Goal: Task Accomplishment & Management: Complete application form

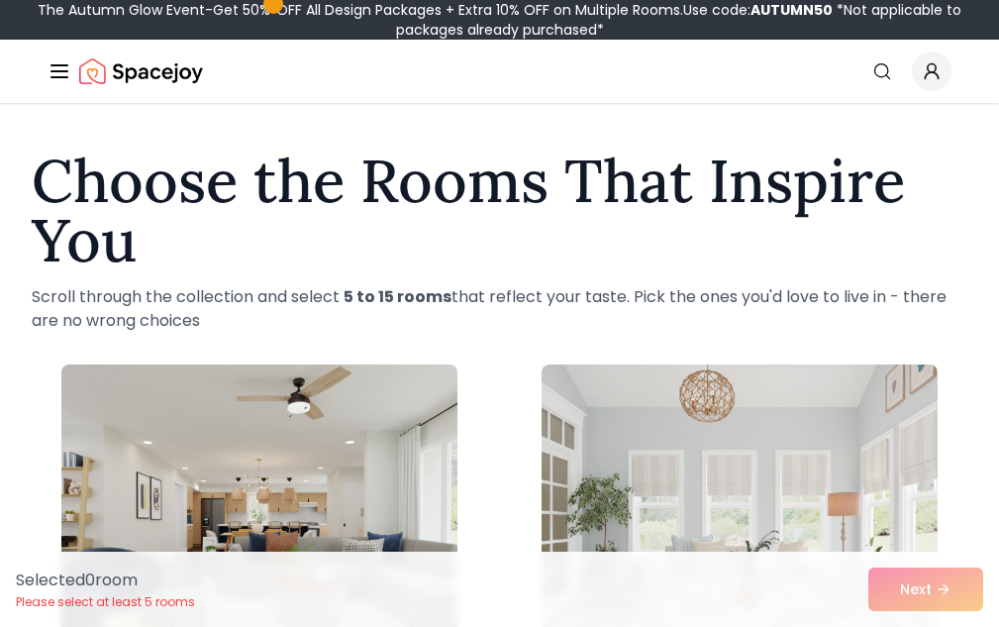
click at [940, 78] on icon "Global" at bounding box center [932, 71] width 20 height 20
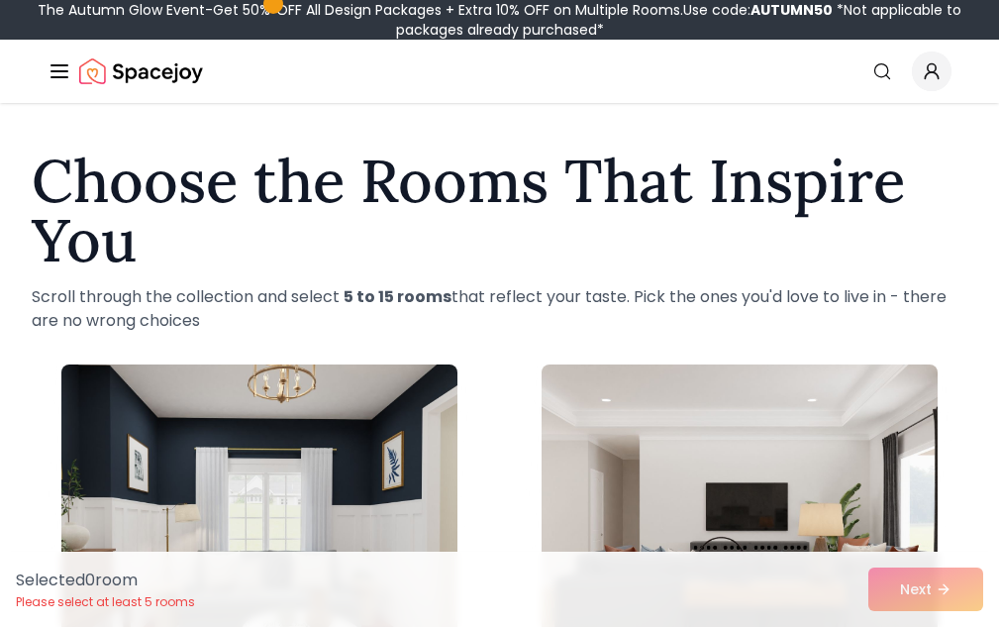
click at [41, 61] on div "Spacejoy Search How It Works Design Portfolio Pricing AI Design Shop Search Sta…" at bounding box center [499, 71] width 999 height 63
click at [58, 74] on icon "Global" at bounding box center [60, 71] width 24 height 24
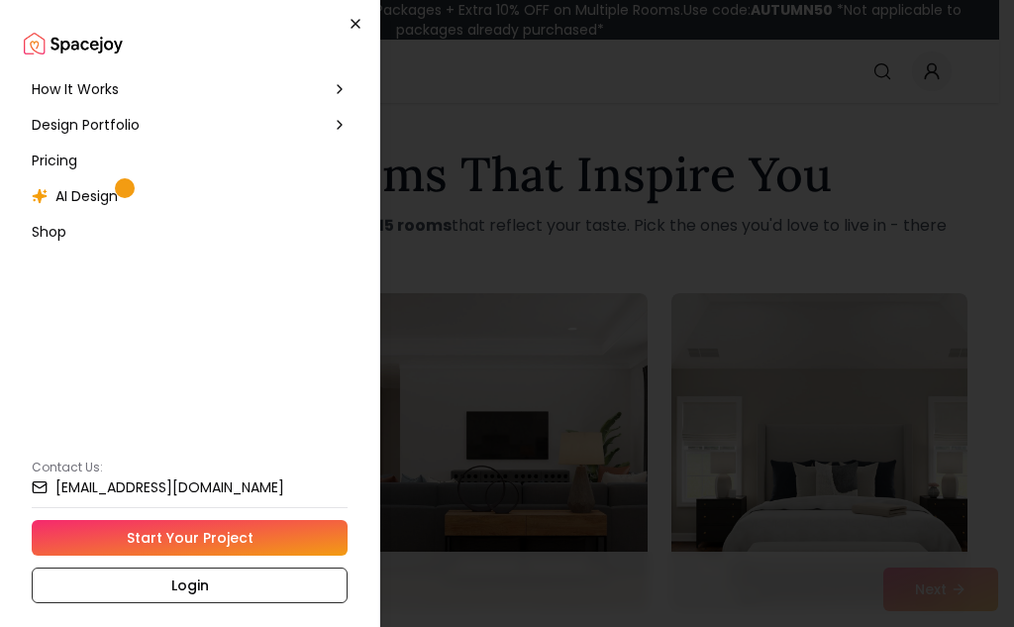
click at [359, 22] on icon "button" at bounding box center [356, 24] width 16 height 16
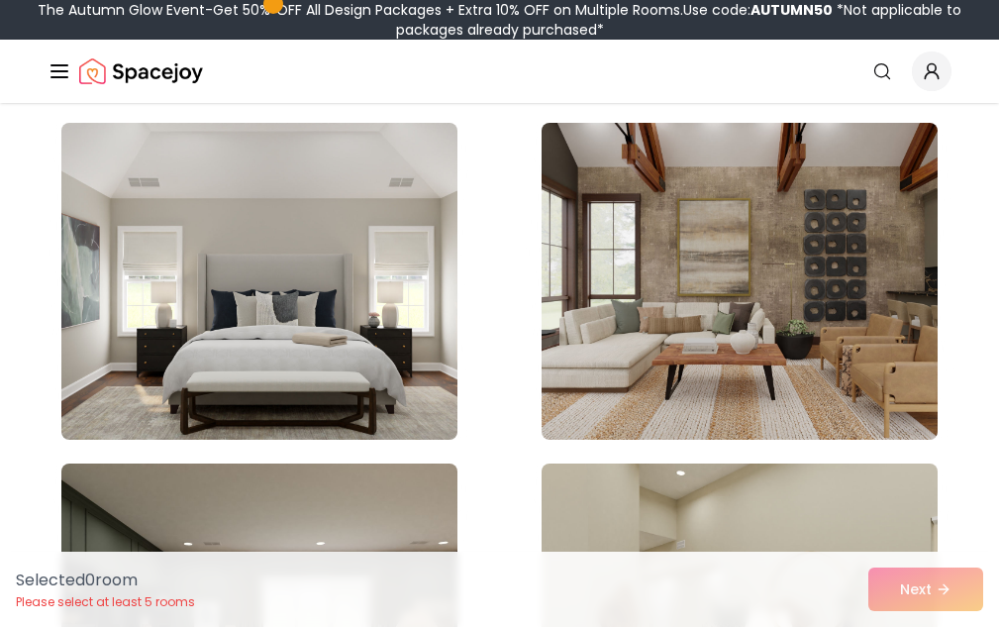
scroll to position [594, 0]
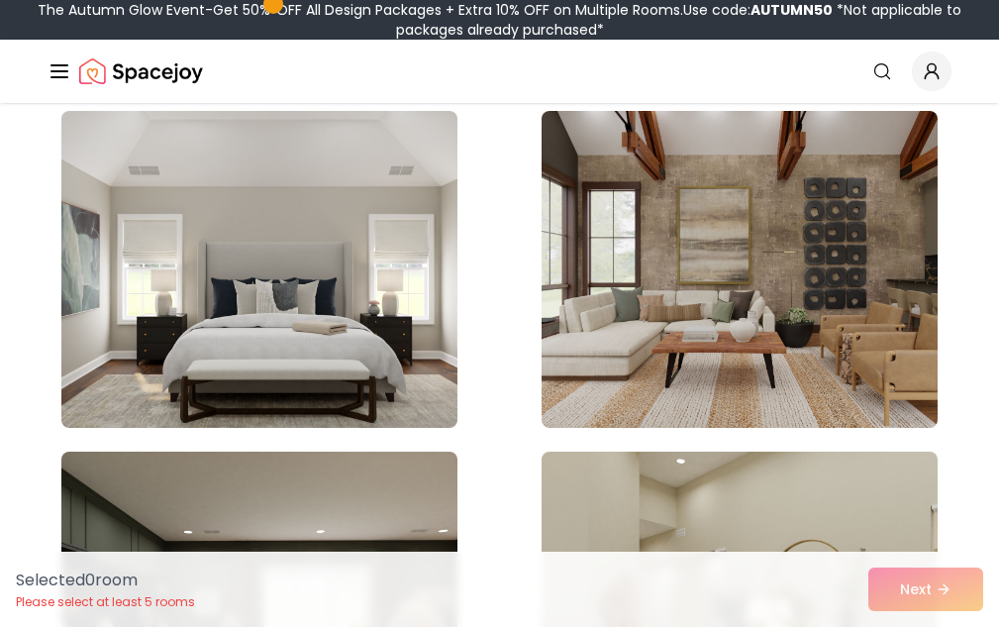
click at [458, 452] on img at bounding box center [259, 610] width 396 height 317
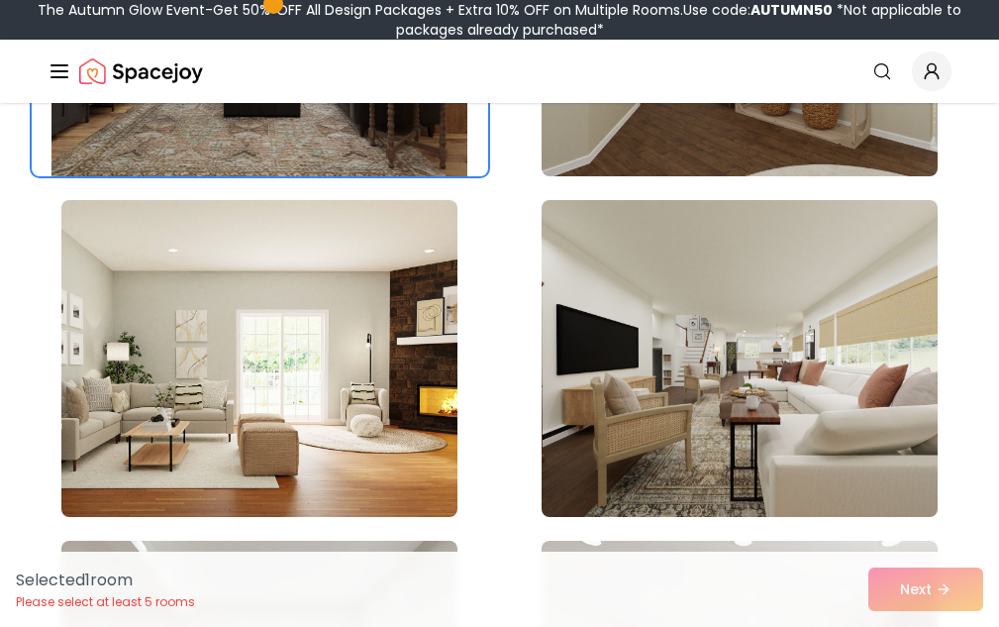
scroll to position [1188, 0]
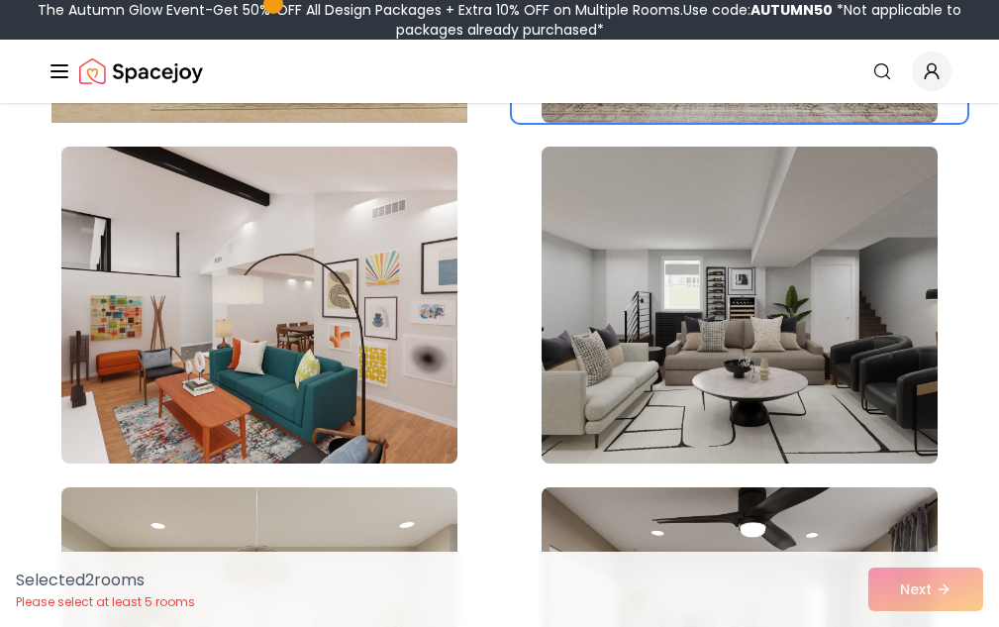
scroll to position [2278, 0]
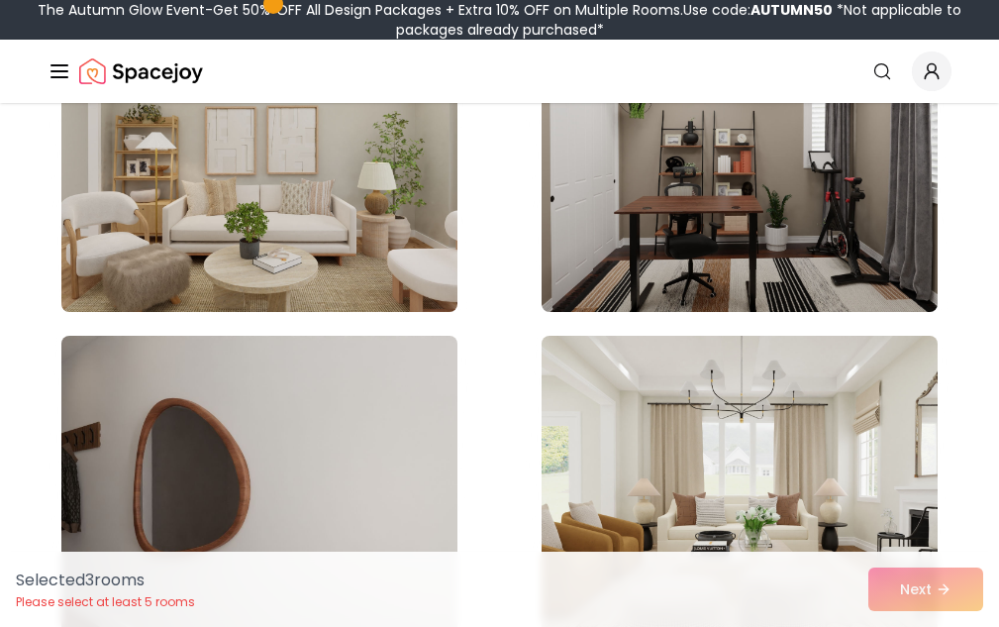
scroll to position [2773, 0]
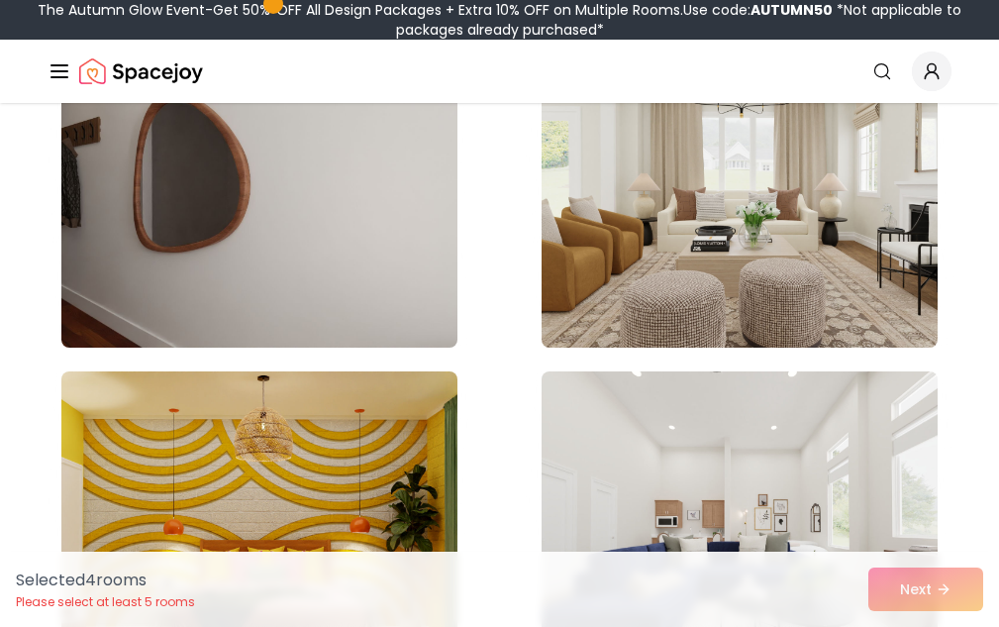
scroll to position [3466, 0]
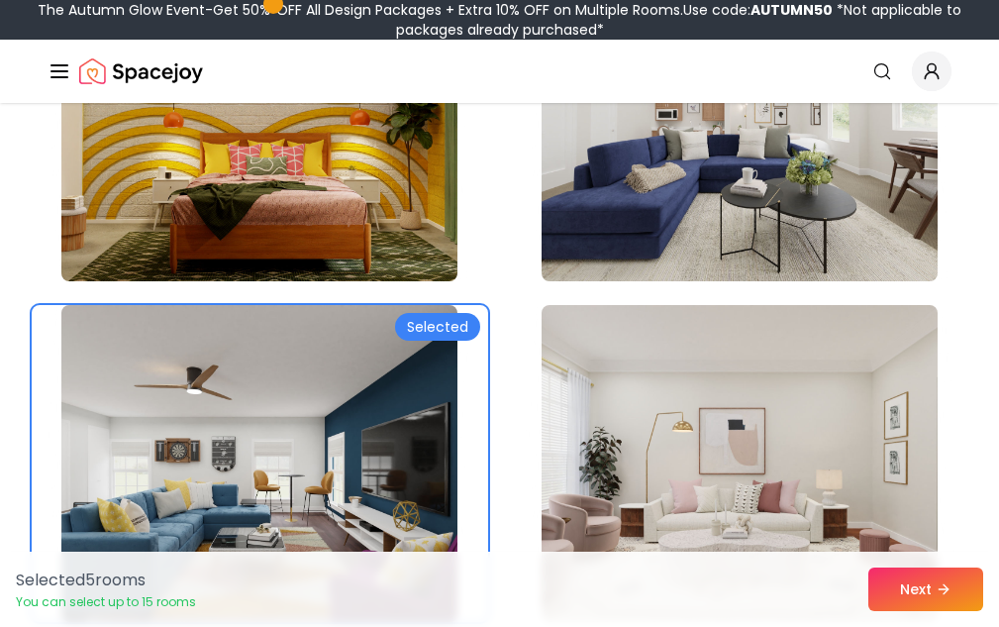
scroll to position [3961, 0]
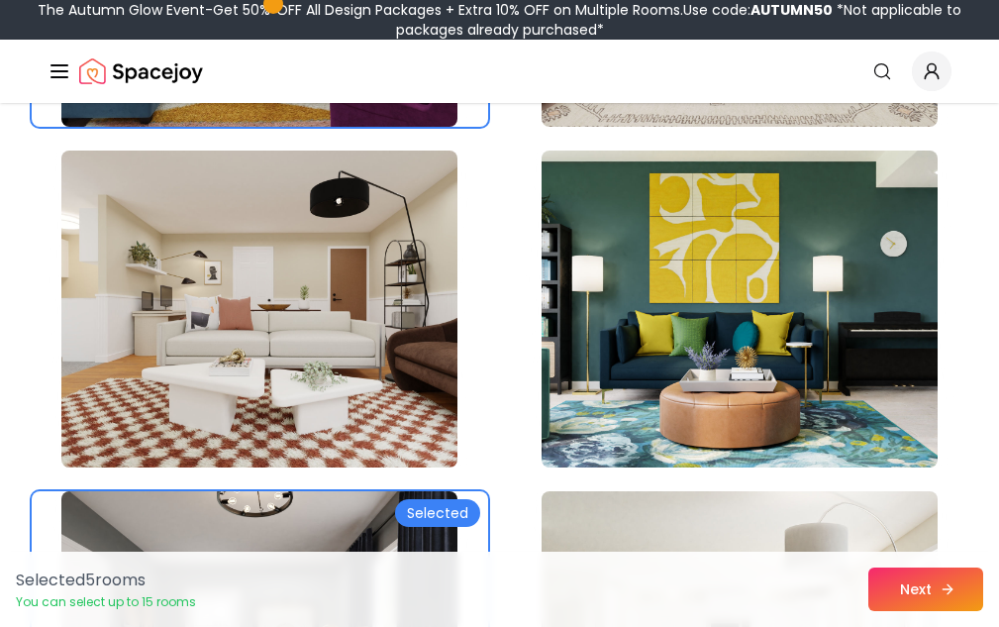
click at [965, 594] on button "Next" at bounding box center [926, 589] width 115 height 44
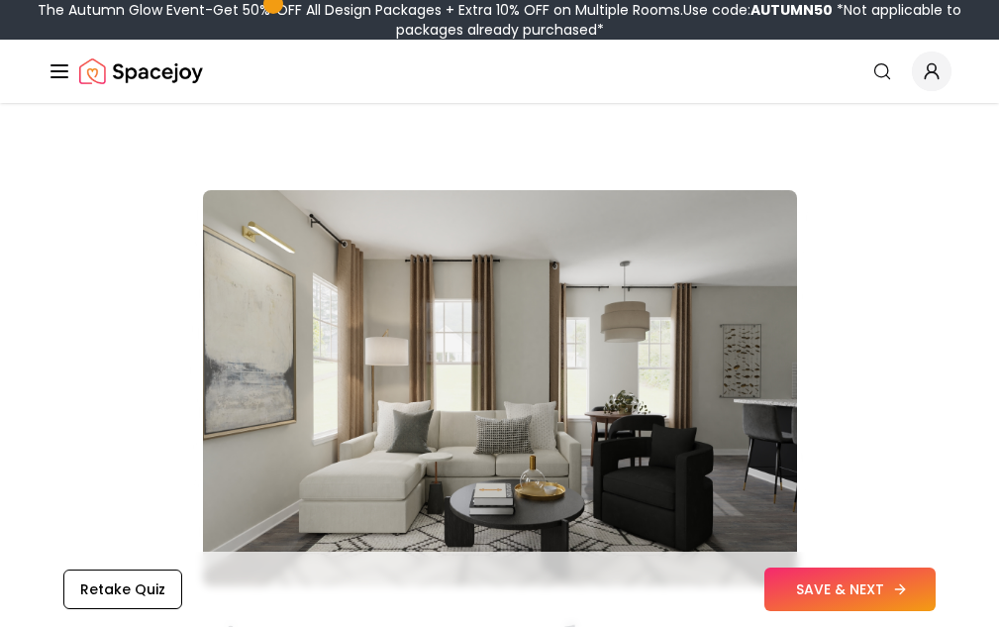
click at [787, 589] on button "SAVE & NEXT" at bounding box center [850, 589] width 171 height 44
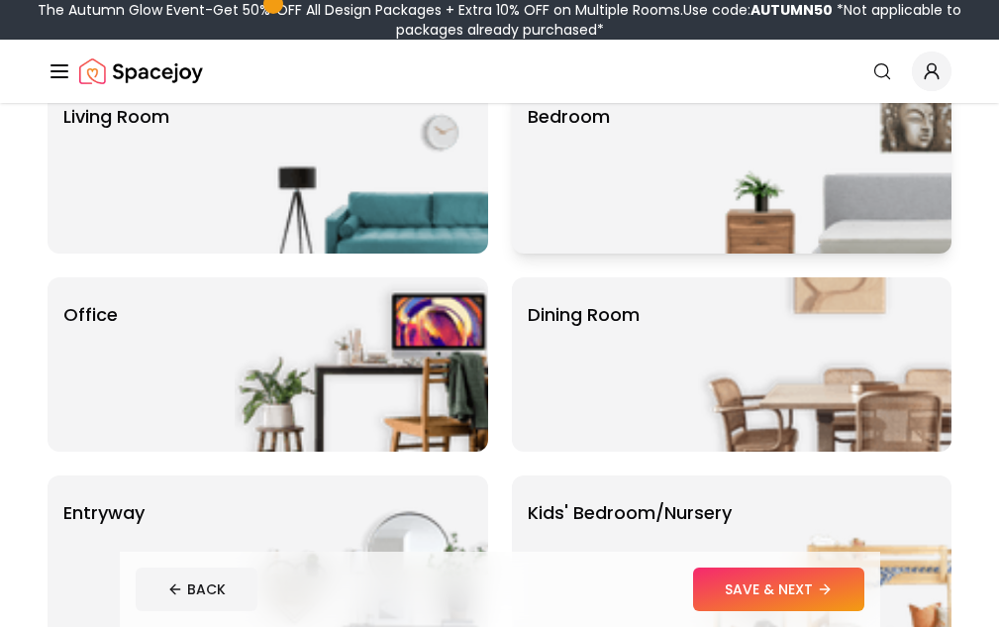
scroll to position [99, 0]
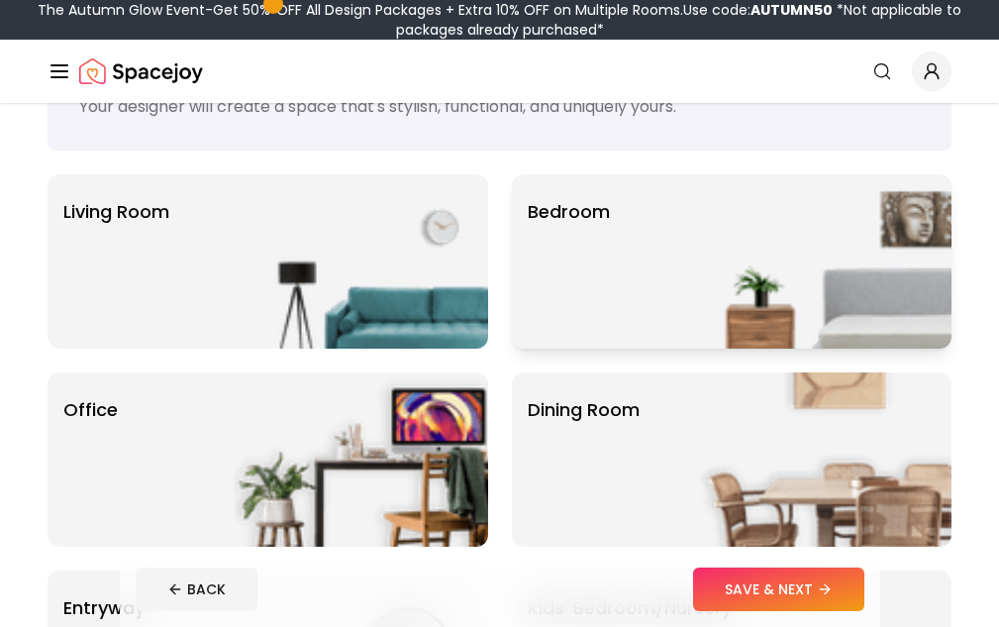
click at [698, 293] on img at bounding box center [825, 261] width 254 height 174
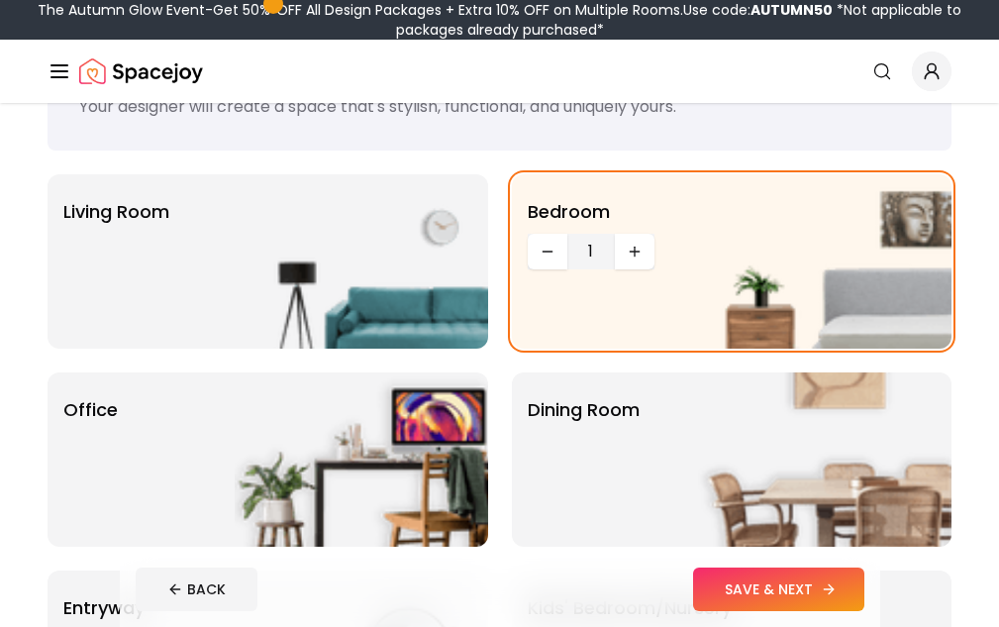
click at [786, 574] on button "SAVE & NEXT" at bounding box center [778, 589] width 171 height 44
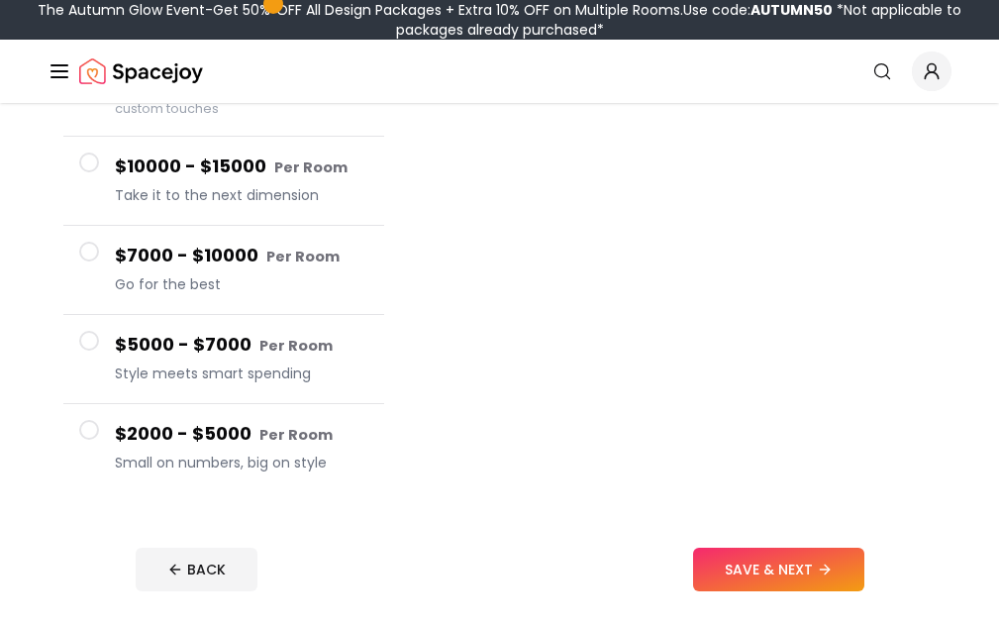
scroll to position [297, 0]
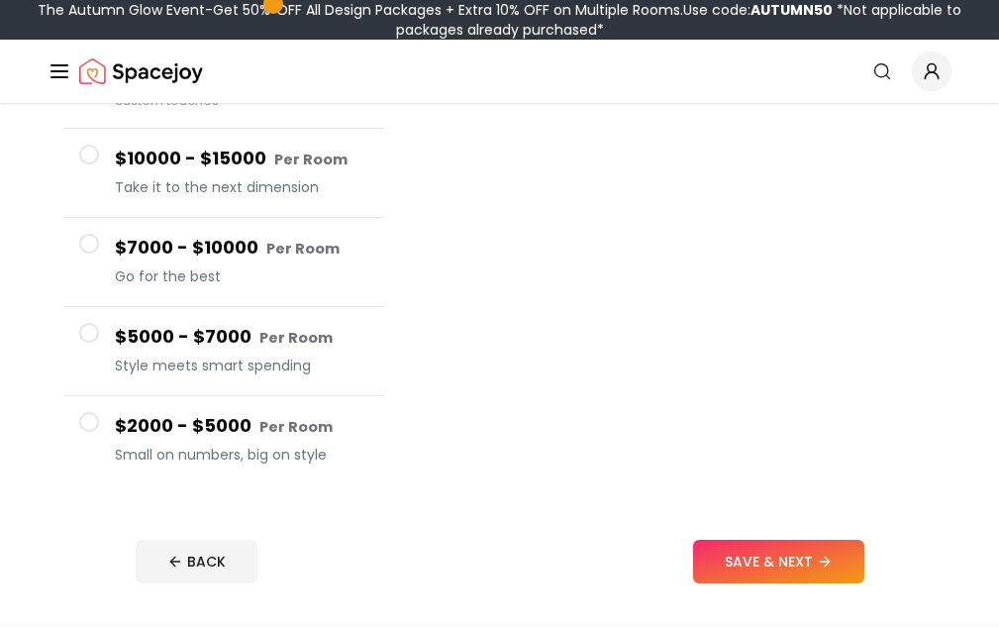
click at [94, 417] on span at bounding box center [89, 422] width 20 height 20
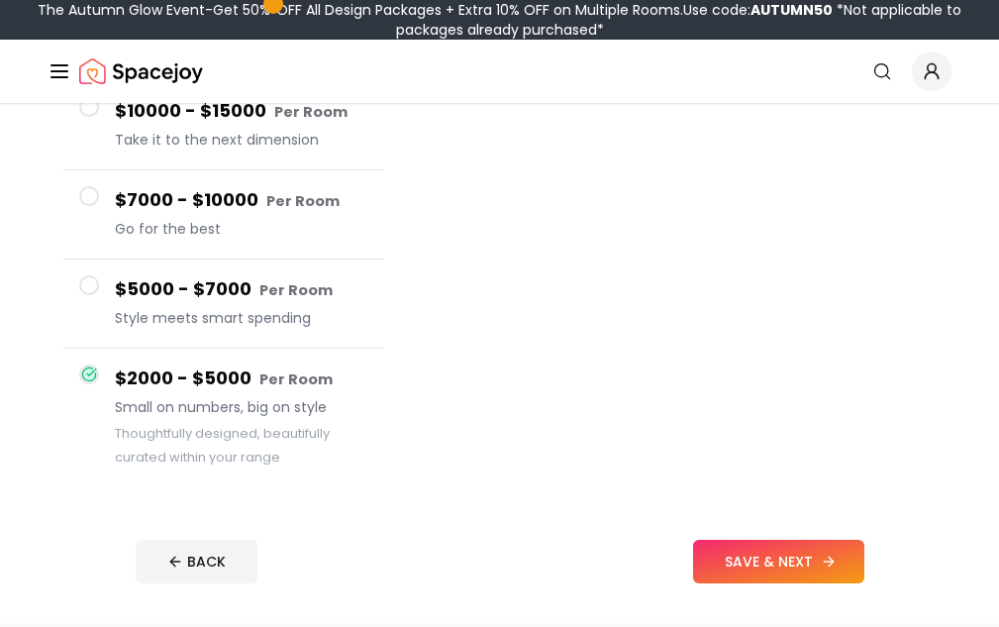
click at [847, 557] on button "SAVE & NEXT" at bounding box center [778, 562] width 171 height 44
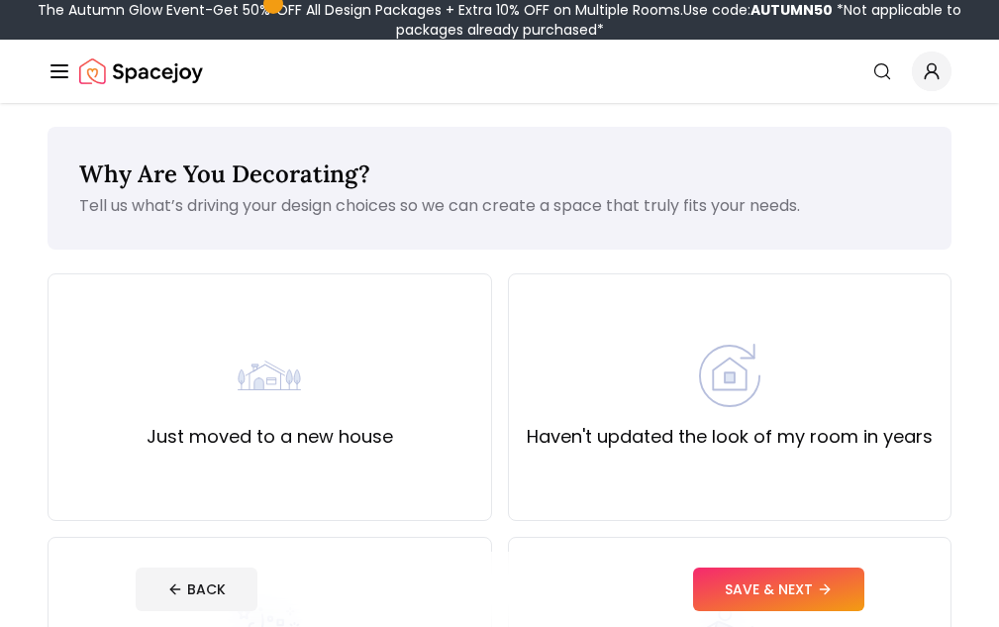
click at [906, 74] on div "Search" at bounding box center [906, 71] width 91 height 40
click at [918, 72] on span "Global" at bounding box center [932, 71] width 40 height 40
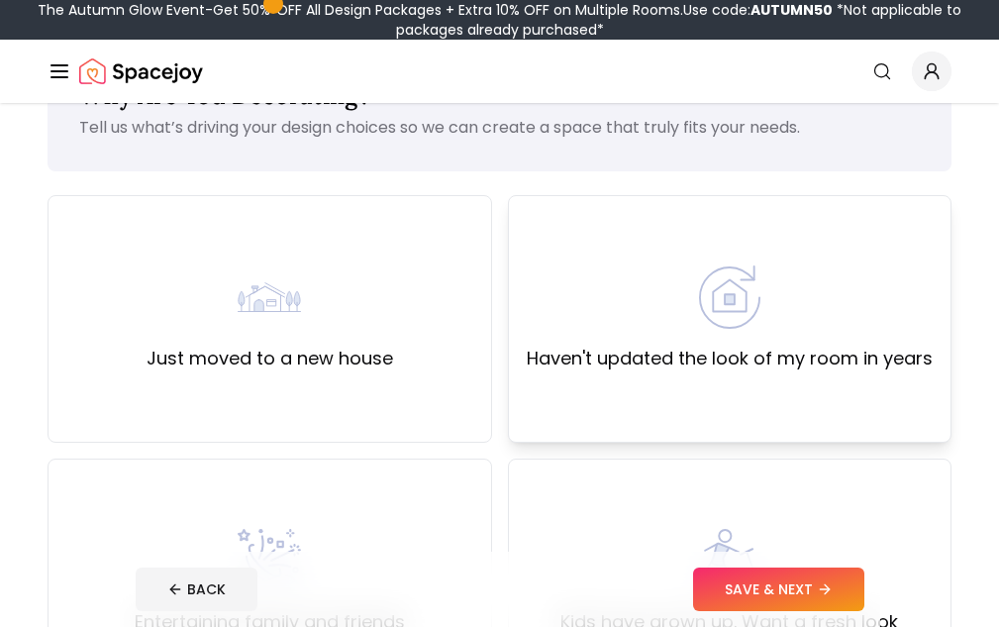
scroll to position [198, 0]
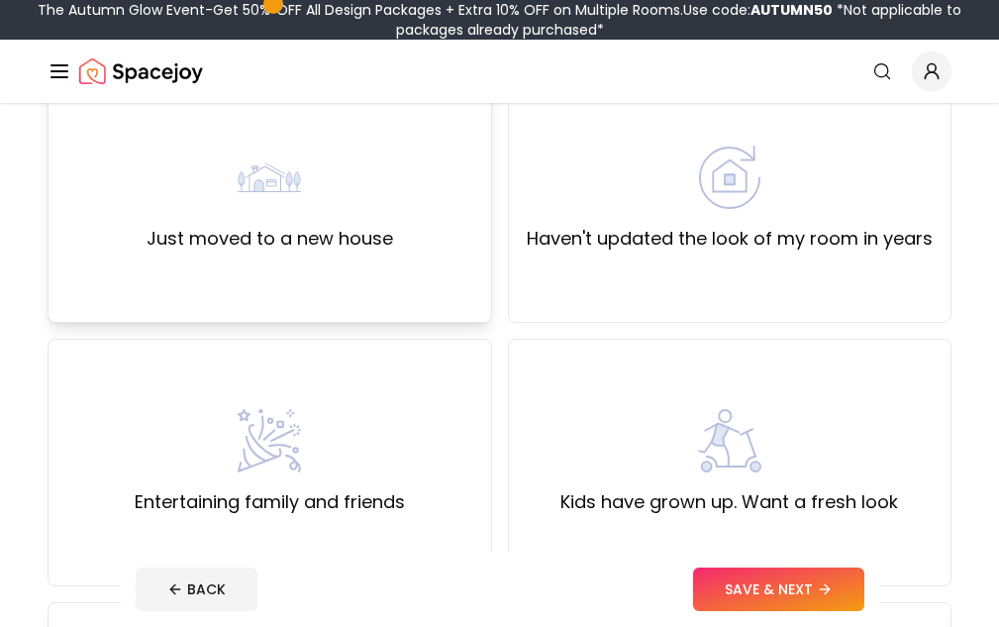
click at [293, 259] on div "Just moved to a new house" at bounding box center [270, 199] width 445 height 248
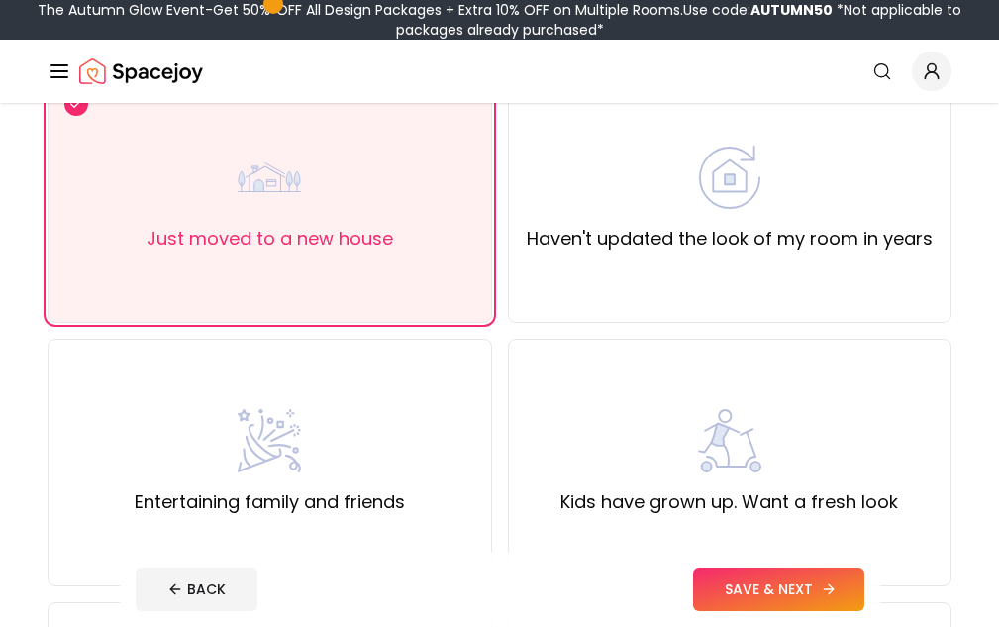
click at [865, 598] on button "SAVE & NEXT" at bounding box center [778, 589] width 171 height 44
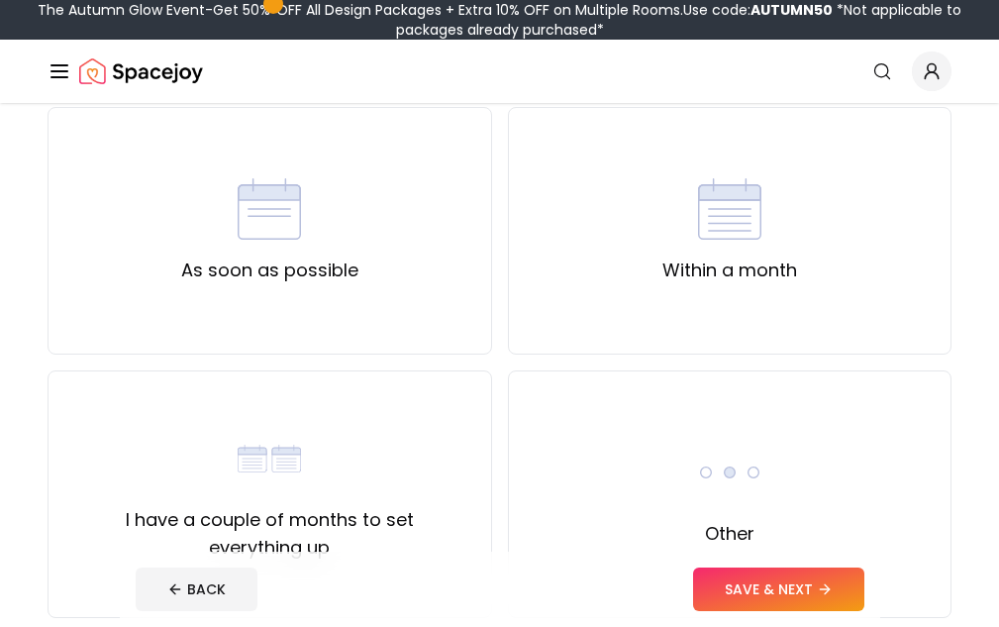
scroll to position [198, 0]
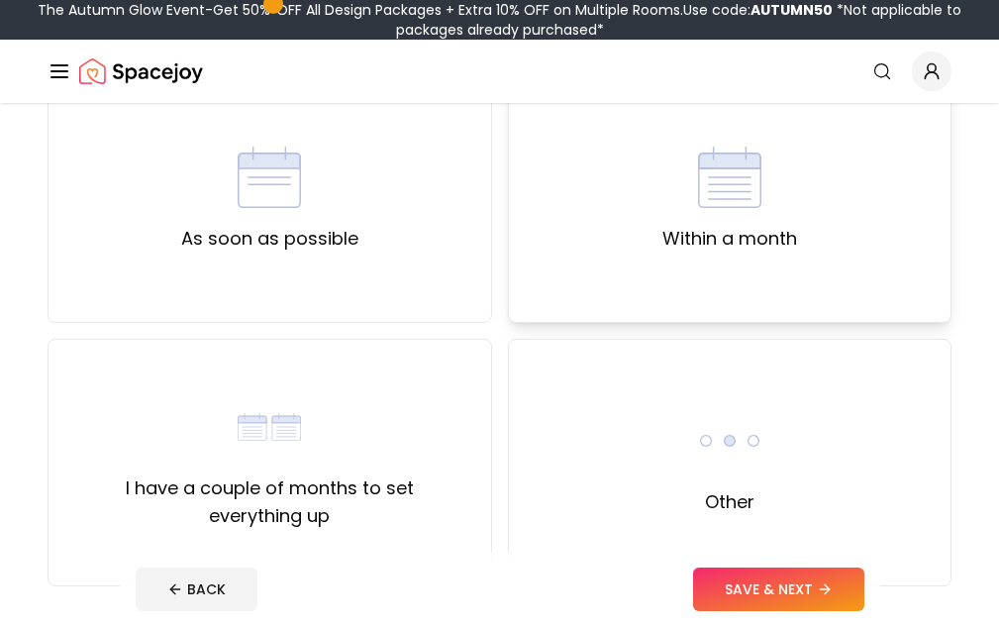
click at [663, 244] on label "Within a month" at bounding box center [730, 239] width 135 height 28
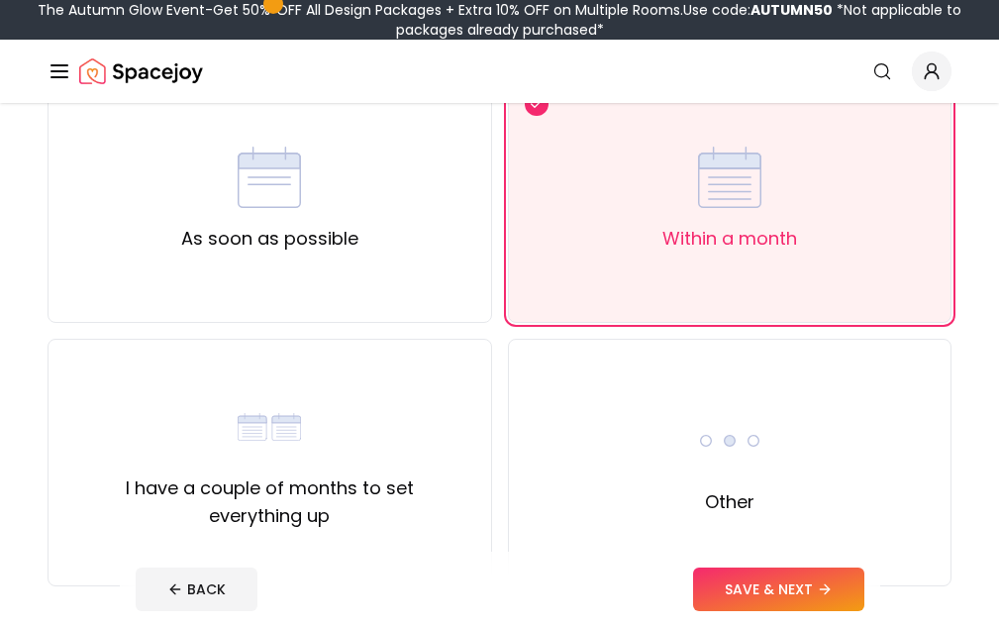
click at [837, 589] on button "SAVE & NEXT" at bounding box center [778, 589] width 171 height 44
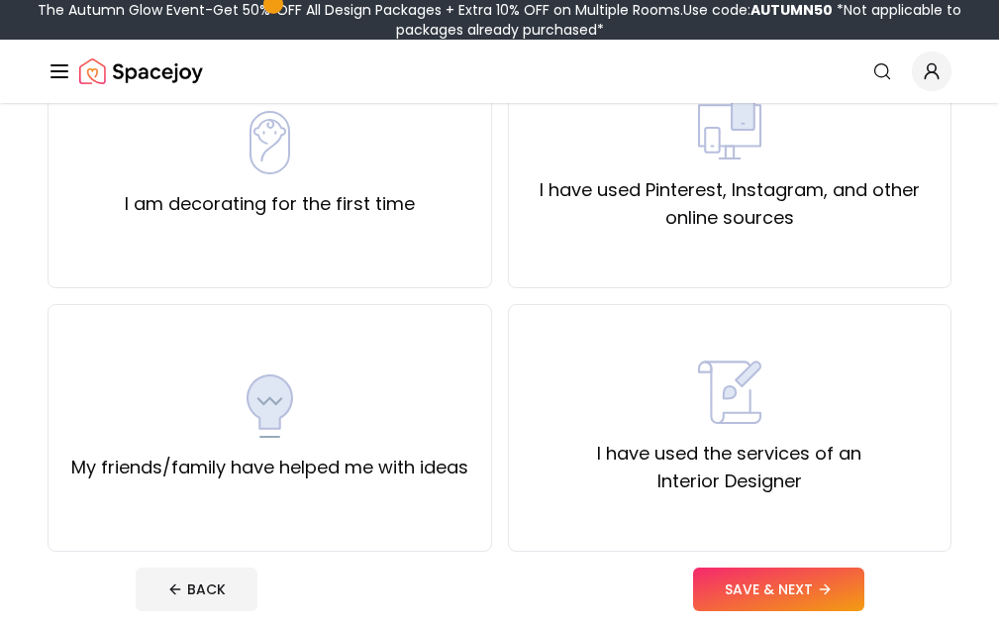
scroll to position [198, 0]
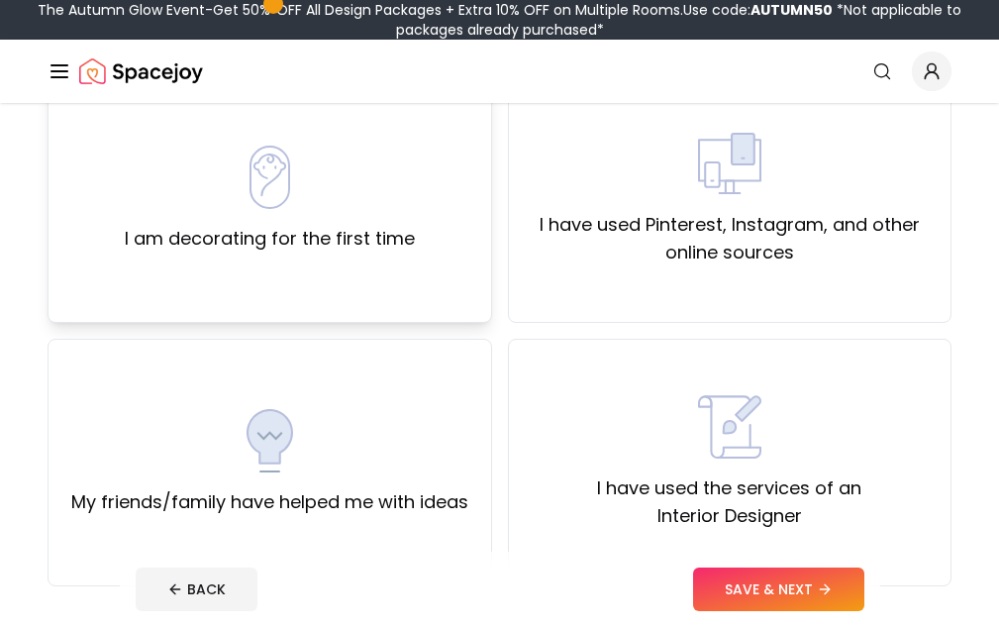
click at [167, 225] on label "I am decorating for the first time" at bounding box center [270, 239] width 290 height 28
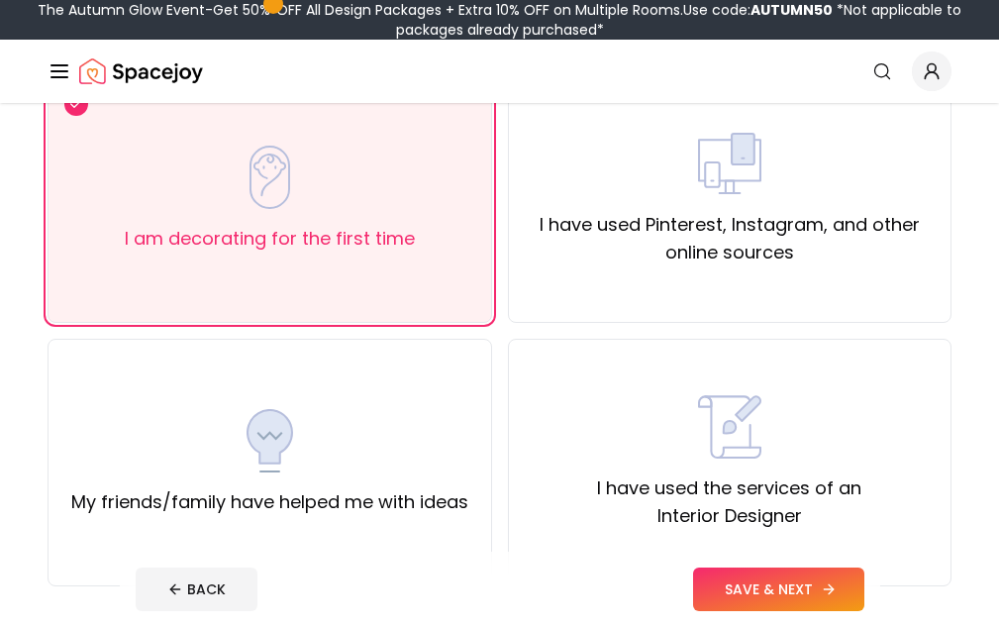
click at [862, 588] on button "SAVE & NEXT" at bounding box center [778, 589] width 171 height 44
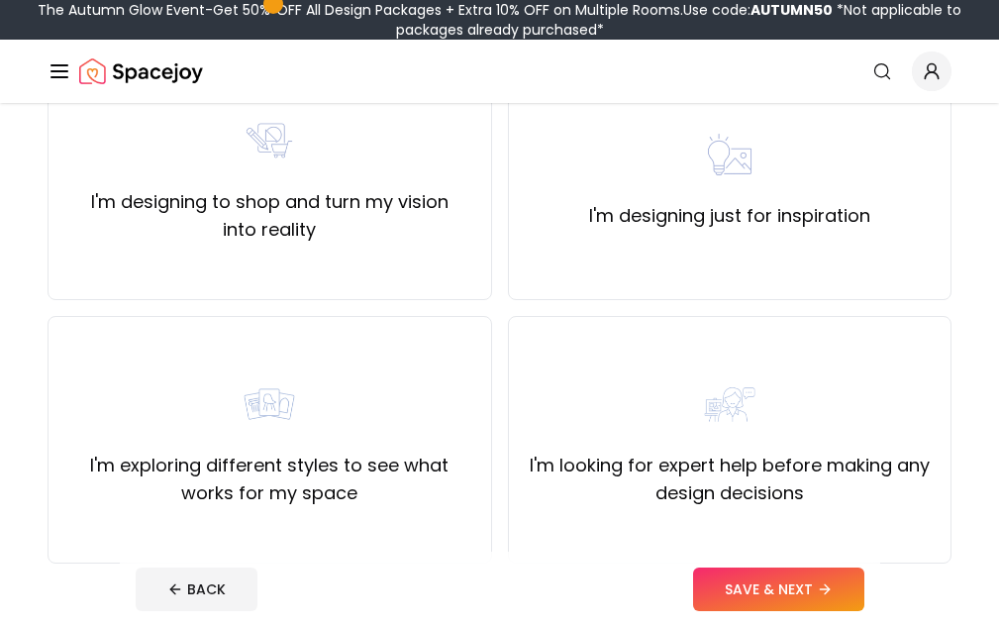
scroll to position [198, 0]
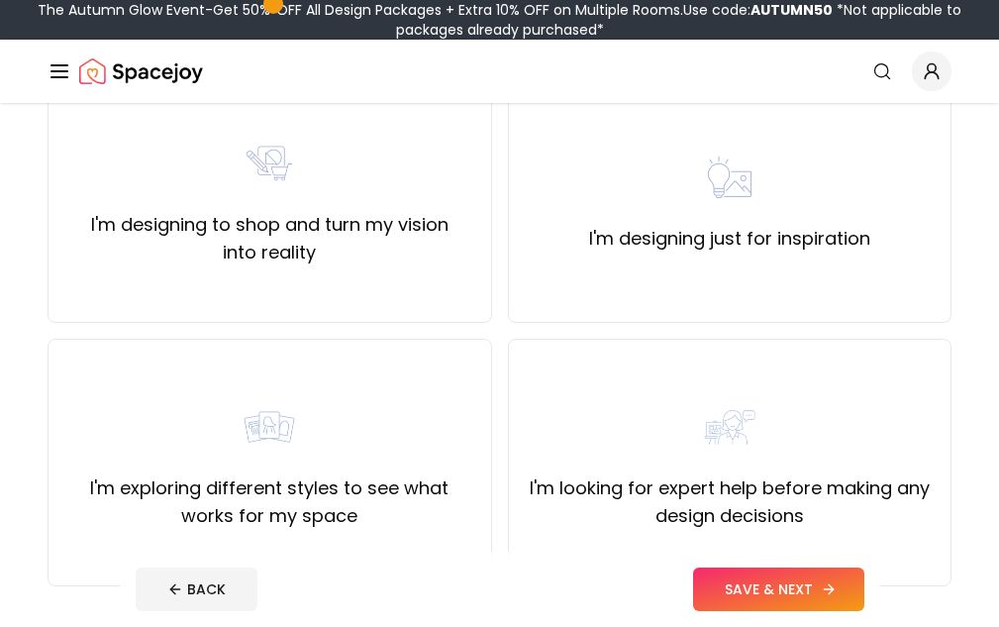
click at [801, 587] on button "SAVE & NEXT" at bounding box center [778, 589] width 171 height 44
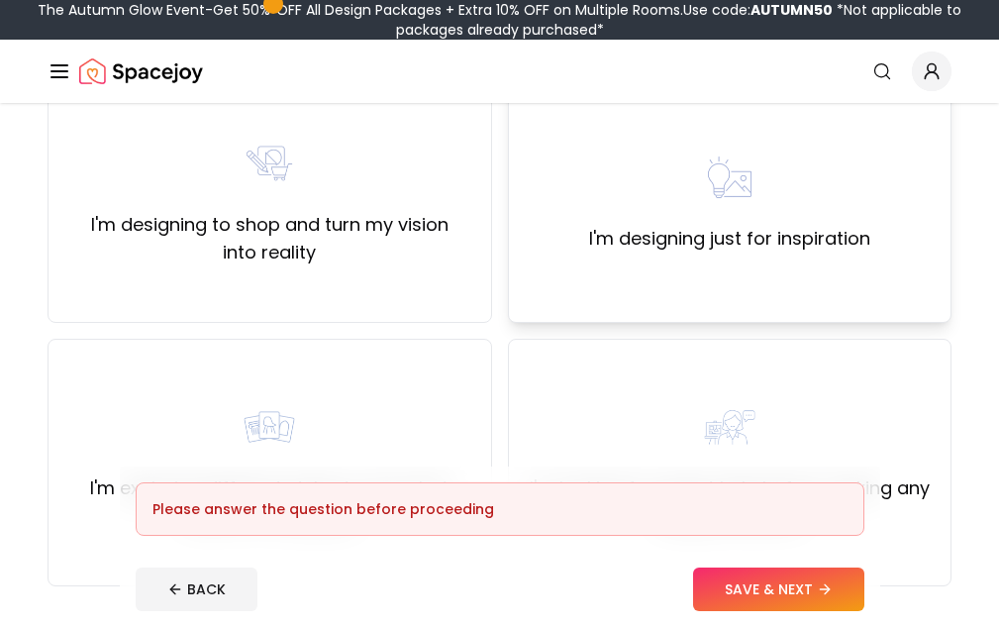
click at [589, 253] on label "I'm designing just for inspiration" at bounding box center [729, 239] width 281 height 28
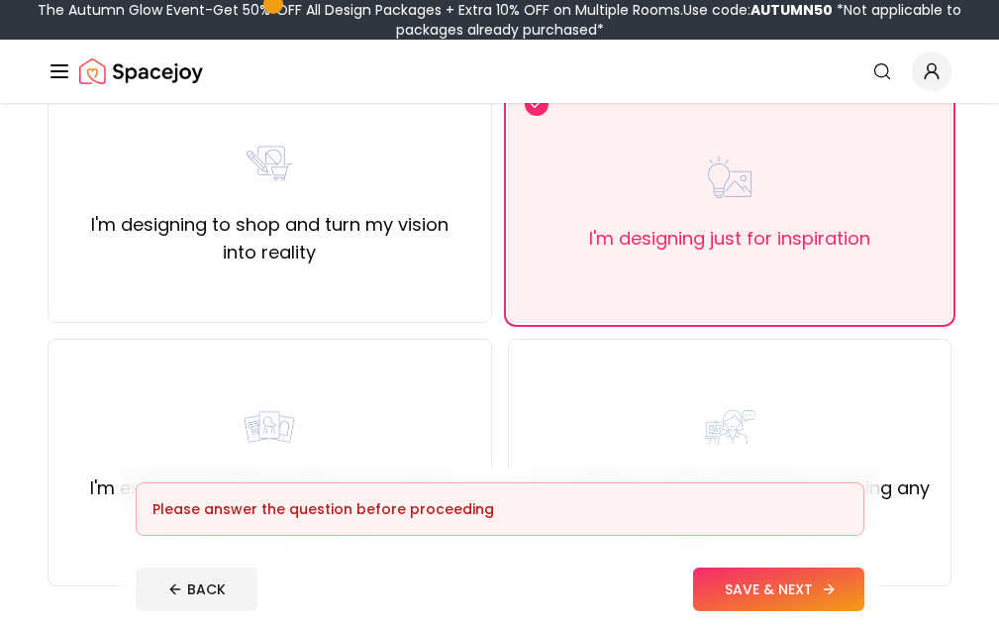
click at [865, 585] on button "SAVE & NEXT" at bounding box center [778, 589] width 171 height 44
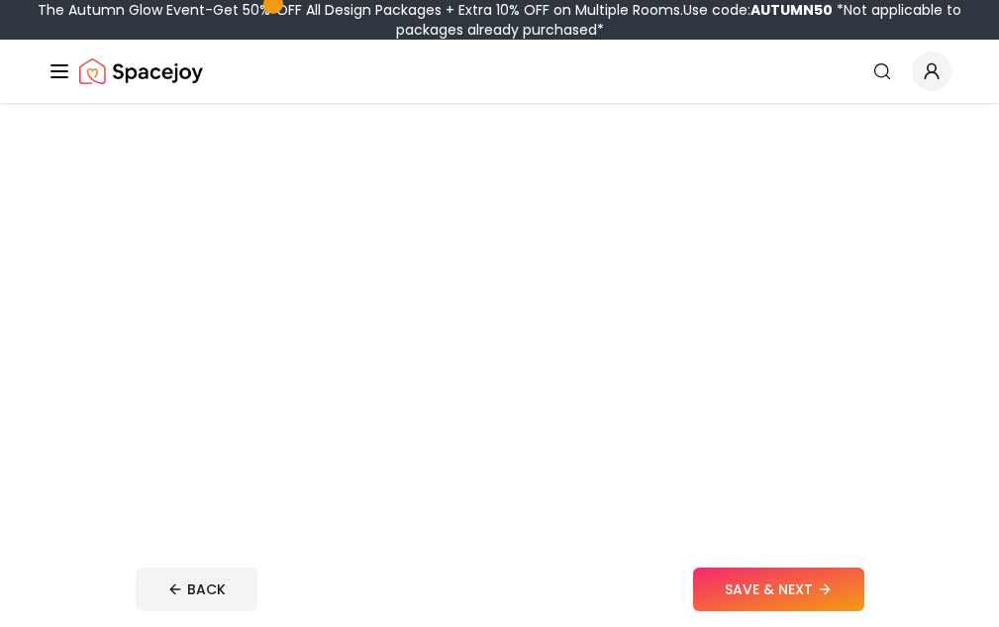
scroll to position [297, 0]
